Goal: Task Accomplishment & Management: Use online tool/utility

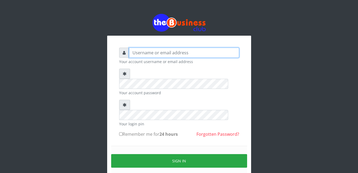
type input "adejimifunmilola829@gmail.com"
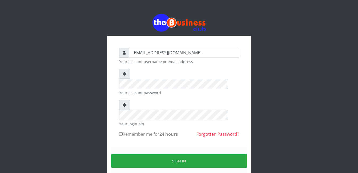
click at [120, 133] on input "Remember me for 24 hours" at bounding box center [120, 134] width 3 height 3
checkbox input "true"
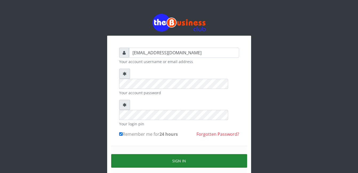
click at [177, 155] on button "Sign in" at bounding box center [179, 162] width 136 height 14
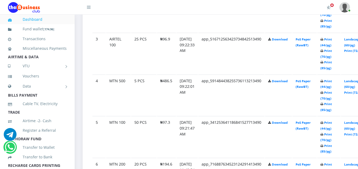
scroll to position [391, 0]
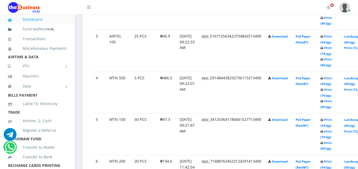
click at [341, 29] on td "Print (44/pg) Print (70/pg) Print (85/pg)" at bounding box center [329, 8] width 23 height 41
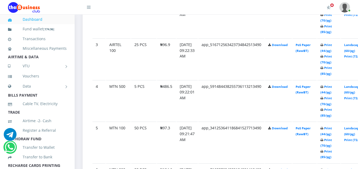
scroll to position [384, 0]
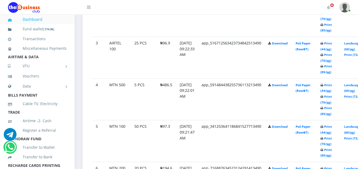
click at [332, 155] on link "Print (85/pg)" at bounding box center [326, 153] width 11 height 10
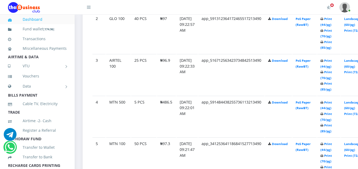
scroll to position [384, 0]
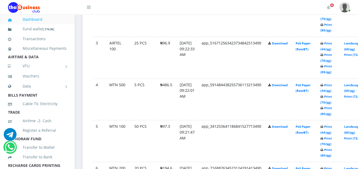
click at [333, 36] on td "Print (44/pg) Print (70/pg) Print (85/pg)" at bounding box center [329, 15] width 23 height 41
click at [332, 113] on link "Print (85/pg)" at bounding box center [326, 111] width 11 height 10
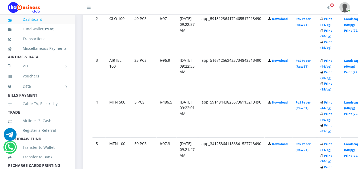
scroll to position [384, 0]
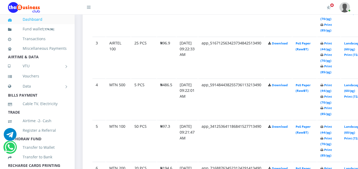
click at [332, 72] on link "Print (85/pg)" at bounding box center [326, 69] width 11 height 10
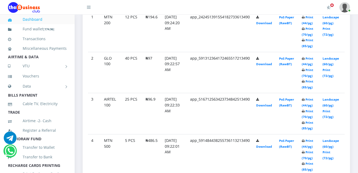
scroll to position [287, 0]
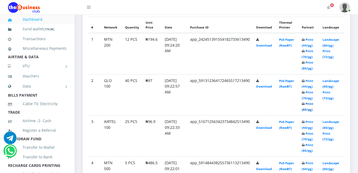
click at [312, 108] on link "Print (85/pg)" at bounding box center [307, 107] width 11 height 10
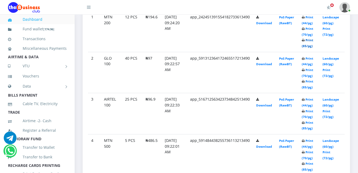
scroll to position [287, 0]
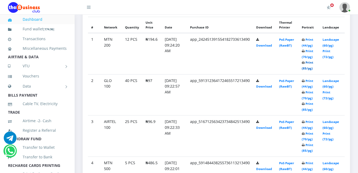
click at [309, 67] on link "Print (85/pg)" at bounding box center [307, 66] width 11 height 10
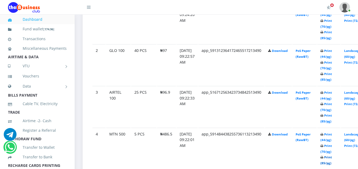
click at [332, 164] on link "Print (85/pg)" at bounding box center [326, 161] width 11 height 10
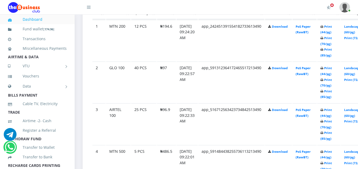
scroll to position [335, 0]
